Goal: Task Accomplishment & Management: Manage account settings

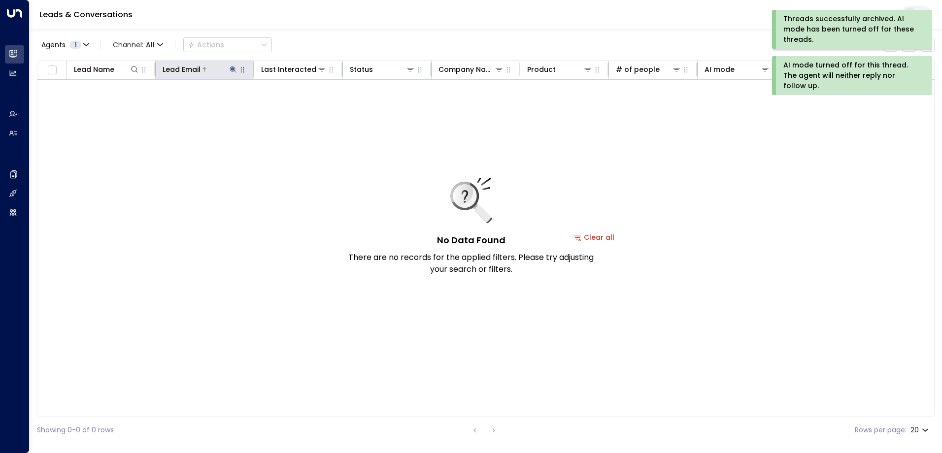
click at [234, 68] on icon at bounding box center [233, 70] width 8 height 8
click at [297, 107] on icon "button" at bounding box center [295, 105] width 6 height 6
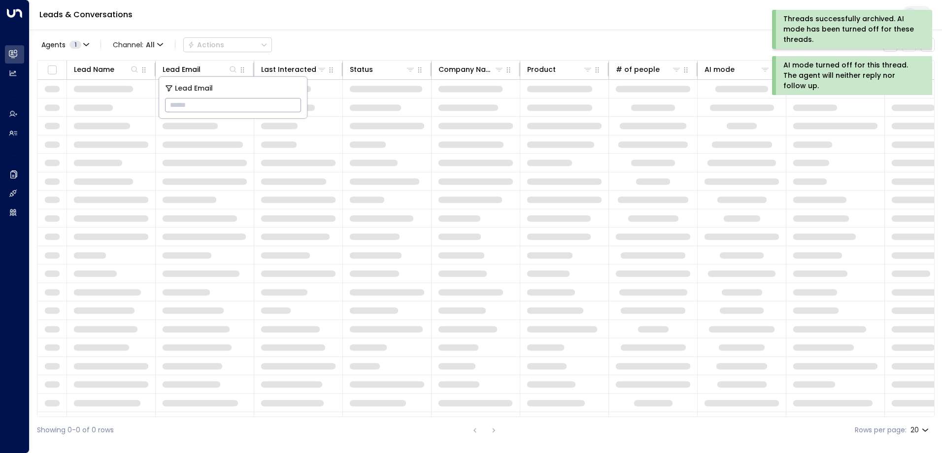
type input "**********"
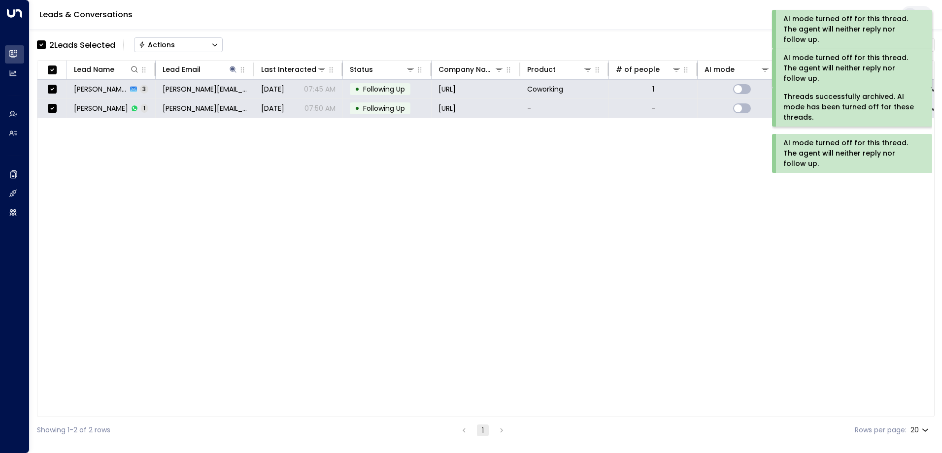
click at [170, 43] on div "Actions" at bounding box center [156, 44] width 36 height 9
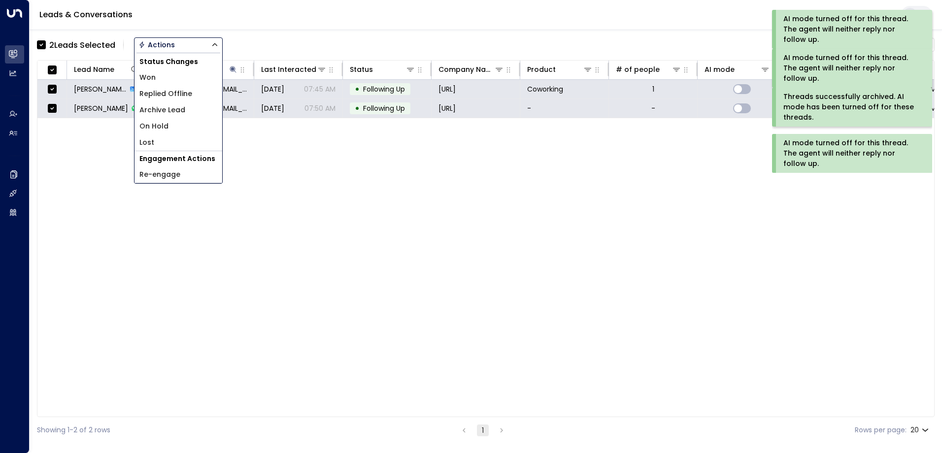
click at [181, 111] on span "Archive Lead" at bounding box center [162, 110] width 46 height 10
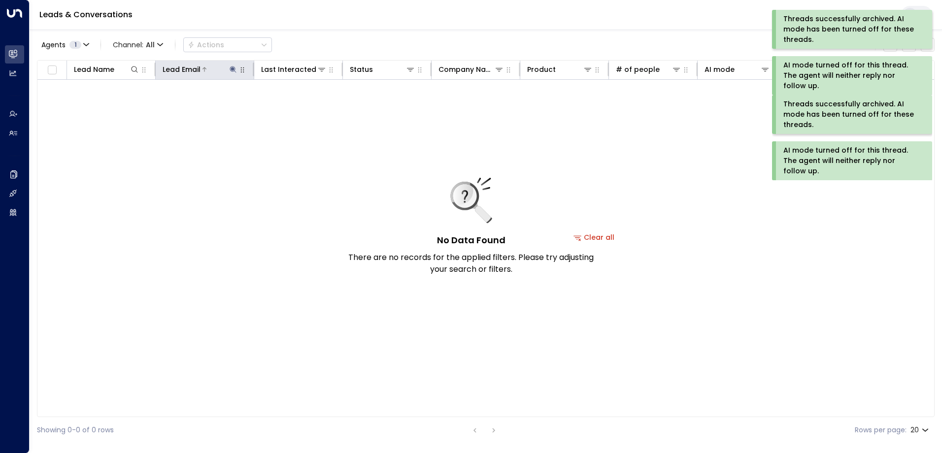
click at [235, 70] on icon at bounding box center [233, 70] width 8 height 8
click at [296, 103] on icon "button" at bounding box center [295, 105] width 6 height 6
